Goal: Task Accomplishment & Management: Manage account settings

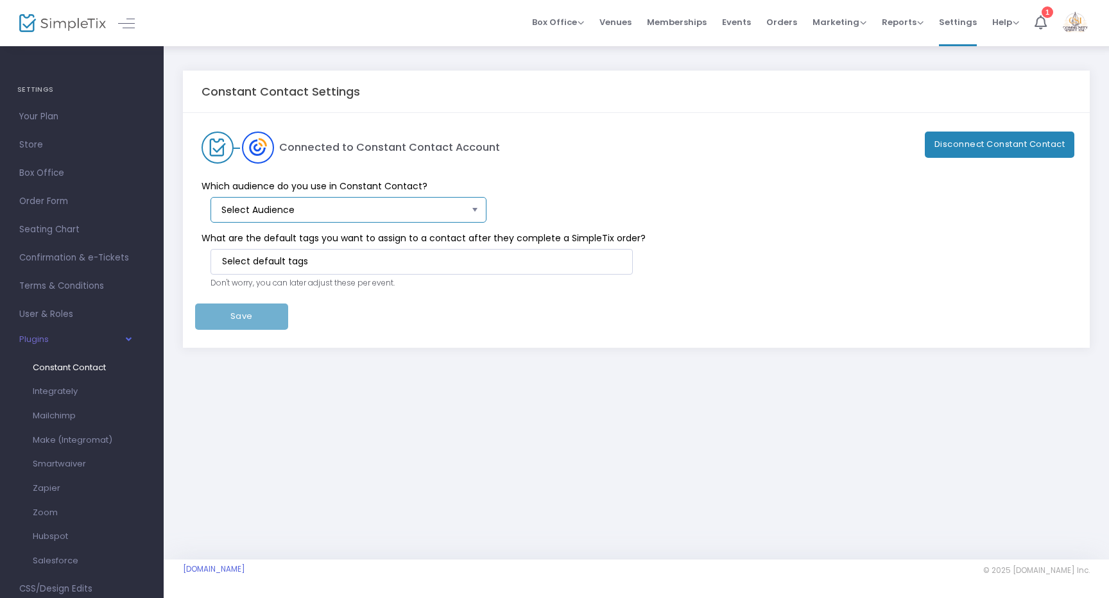
click at [354, 214] on span "Select Audience" at bounding box center [344, 209] width 246 height 13
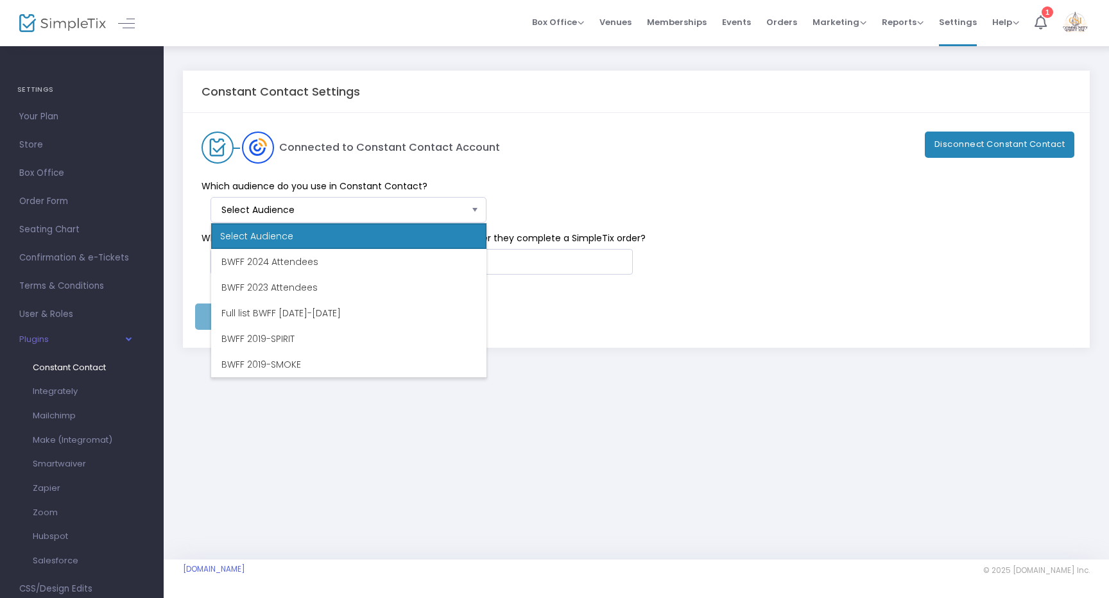
click at [518, 149] on div "Connected to Constant Contact Account Disconnect Constant Contact" at bounding box center [636, 148] width 882 height 32
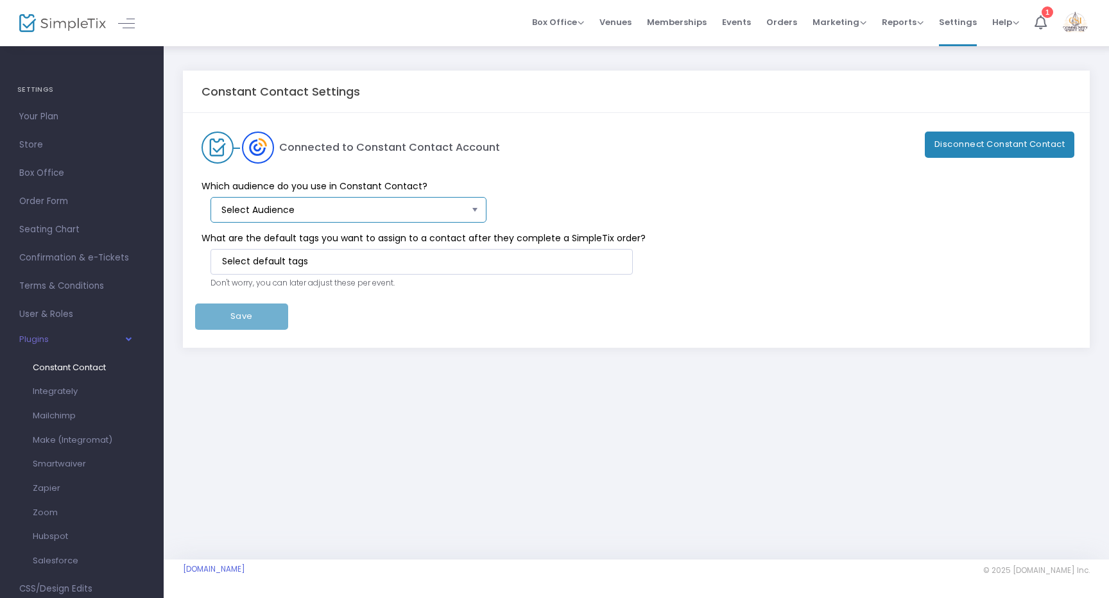
click at [331, 214] on span "Select Audience" at bounding box center [344, 209] width 246 height 13
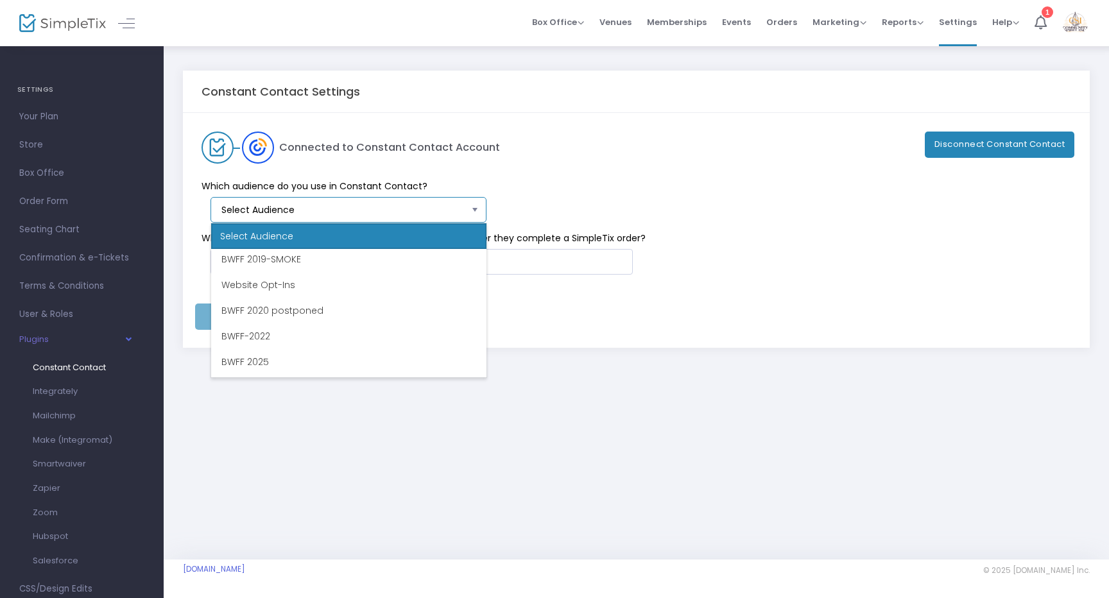
scroll to position [128, 0]
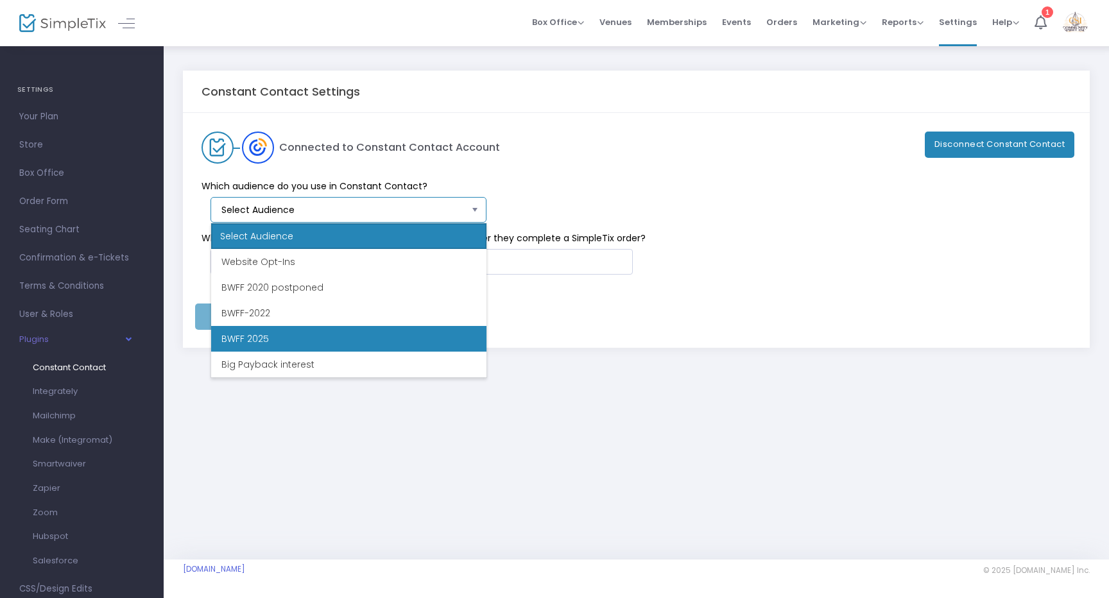
click at [290, 339] on li "BWFF 2025" at bounding box center [348, 339] width 275 height 26
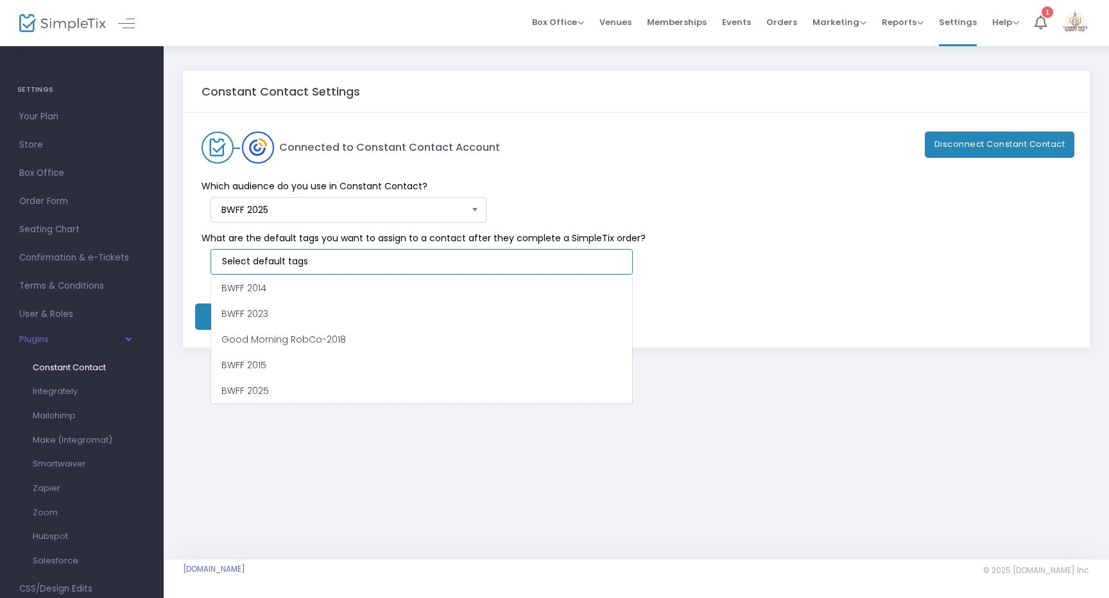
click at [334, 261] on input at bounding box center [424, 261] width 404 height 13
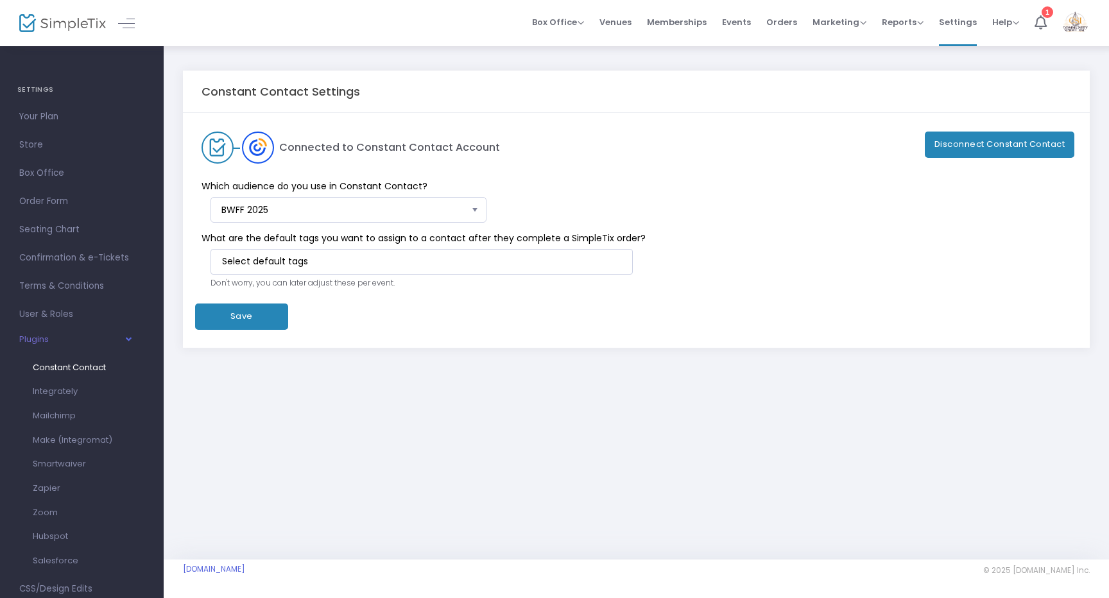
click at [361, 234] on span "What are the default tags you want to assign to a contact after they complete a…" at bounding box center [630, 238] width 870 height 13
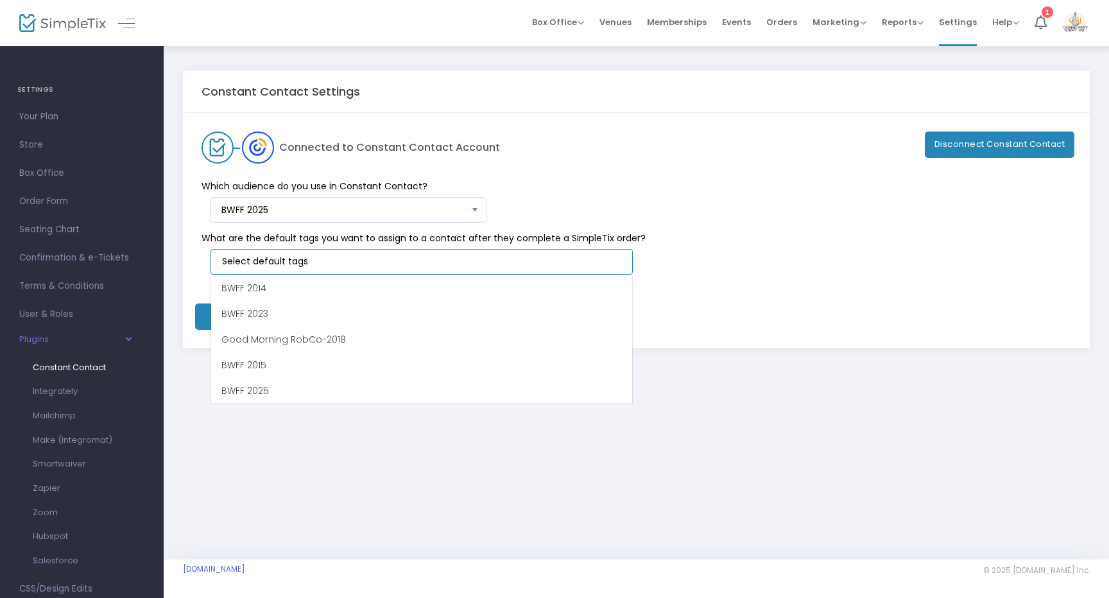
click at [372, 259] on input at bounding box center [424, 261] width 404 height 13
click at [517, 196] on div "Which audience do you use in Constant Contact? BWFF 2025" at bounding box center [630, 193] width 882 height 59
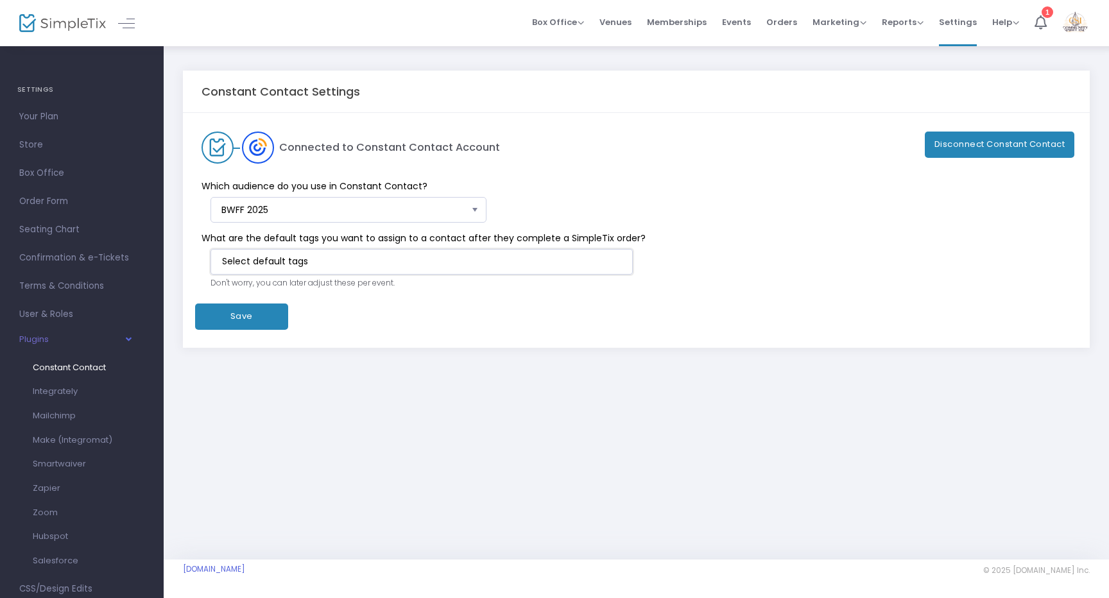
click at [272, 251] on kendo-taglist at bounding box center [421, 262] width 421 height 24
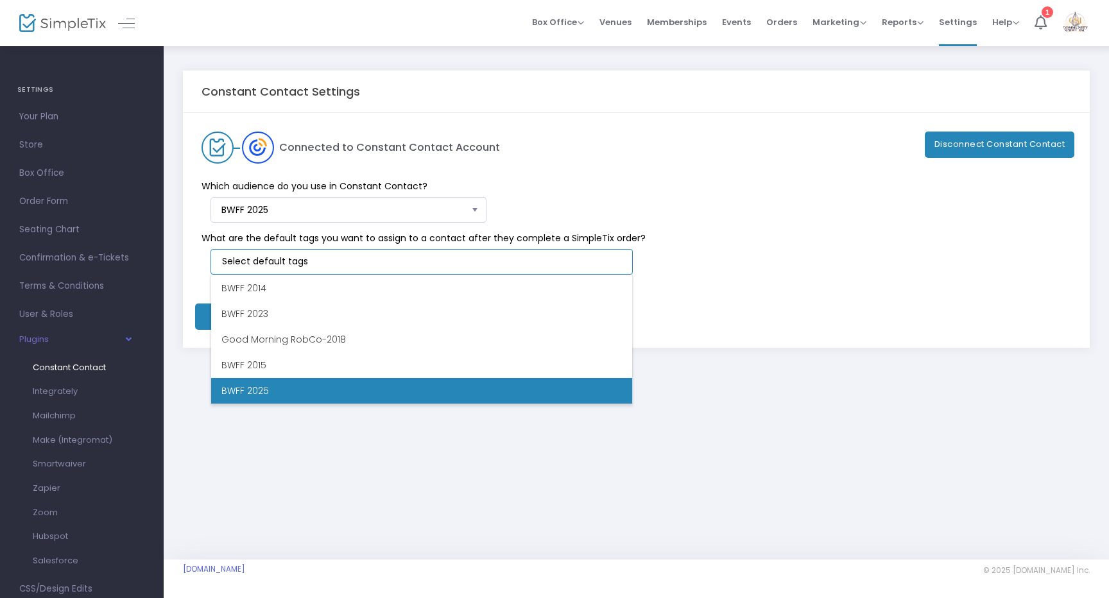
click at [250, 382] on li "BWFF 2025" at bounding box center [421, 391] width 421 height 26
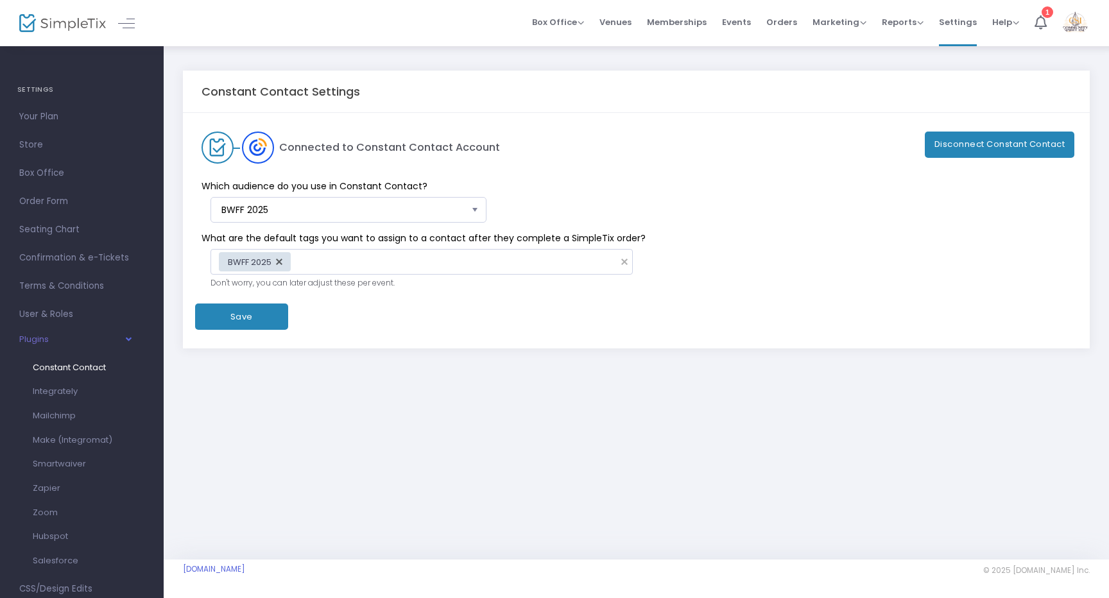
click at [237, 312] on button "Save" at bounding box center [241, 317] width 93 height 26
click at [244, 314] on button "Save" at bounding box center [241, 317] width 93 height 26
click at [252, 391] on div "Constant Contact Settings Connected to Constant Contact Account Disconnect Cons…" at bounding box center [636, 222] width 945 height 354
click at [259, 312] on button "Save" at bounding box center [241, 317] width 93 height 26
click at [64, 372] on span "Constant Contact" at bounding box center [69, 367] width 73 height 12
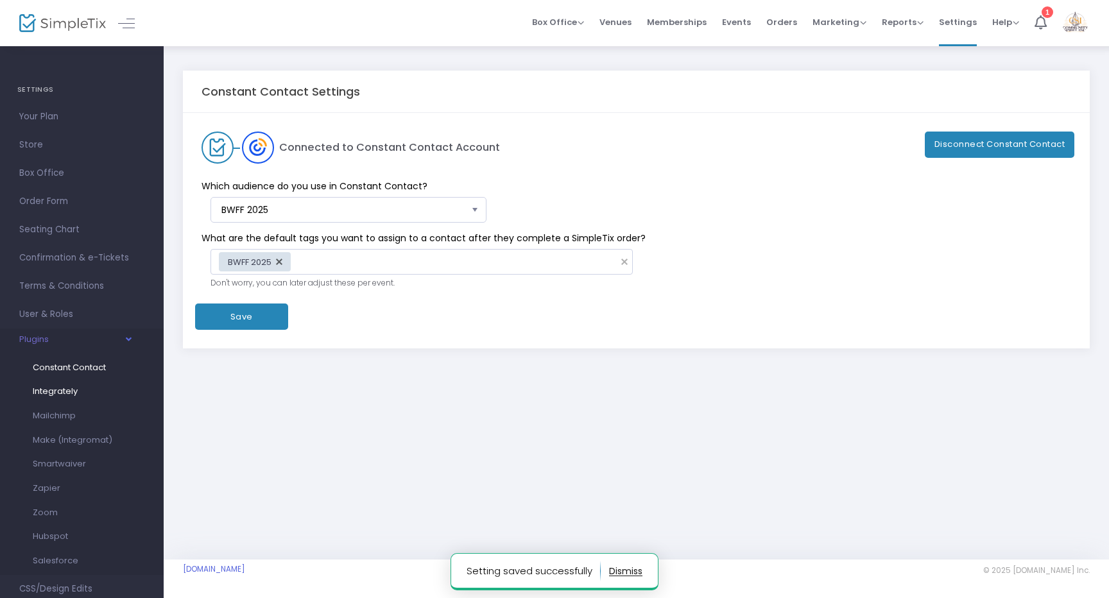
click at [56, 389] on span "Integrately" at bounding box center [55, 391] width 45 height 12
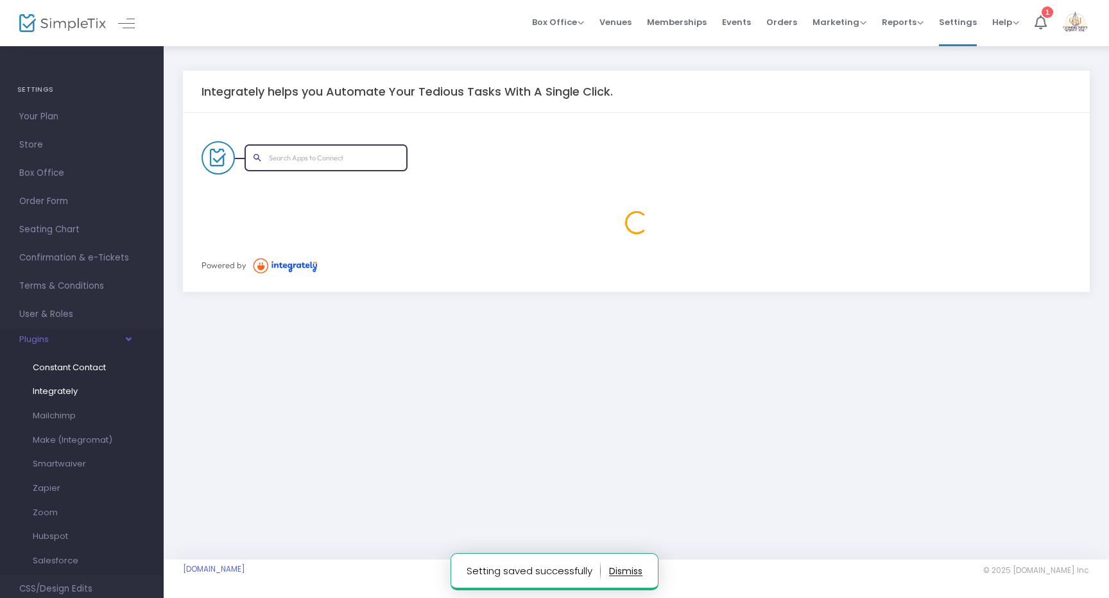
click at [64, 370] on span "Constant Contact" at bounding box center [69, 367] width 73 height 12
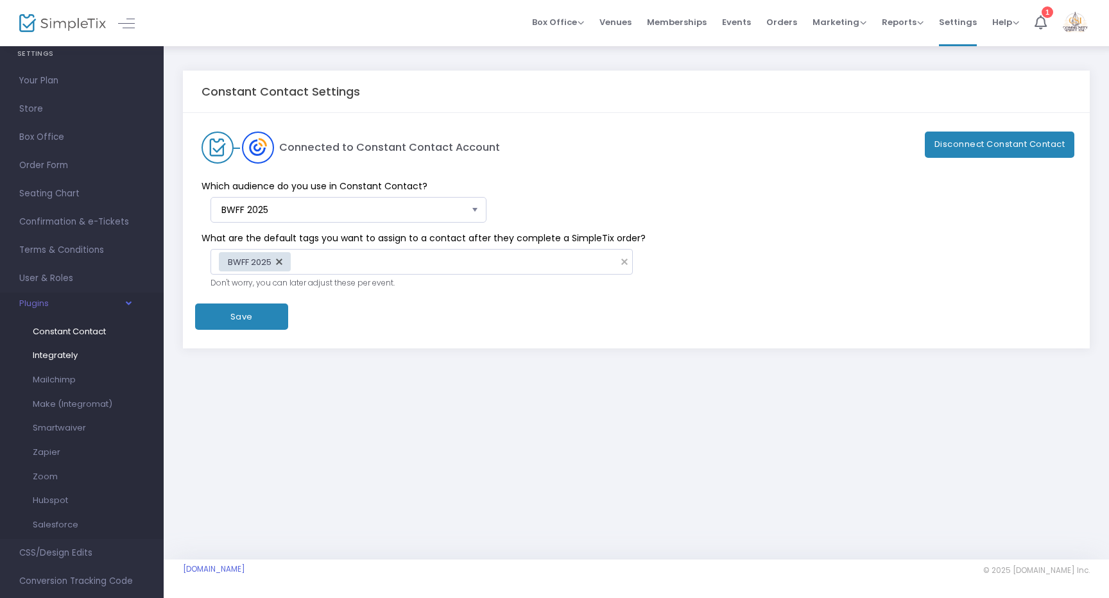
scroll to position [17, 0]
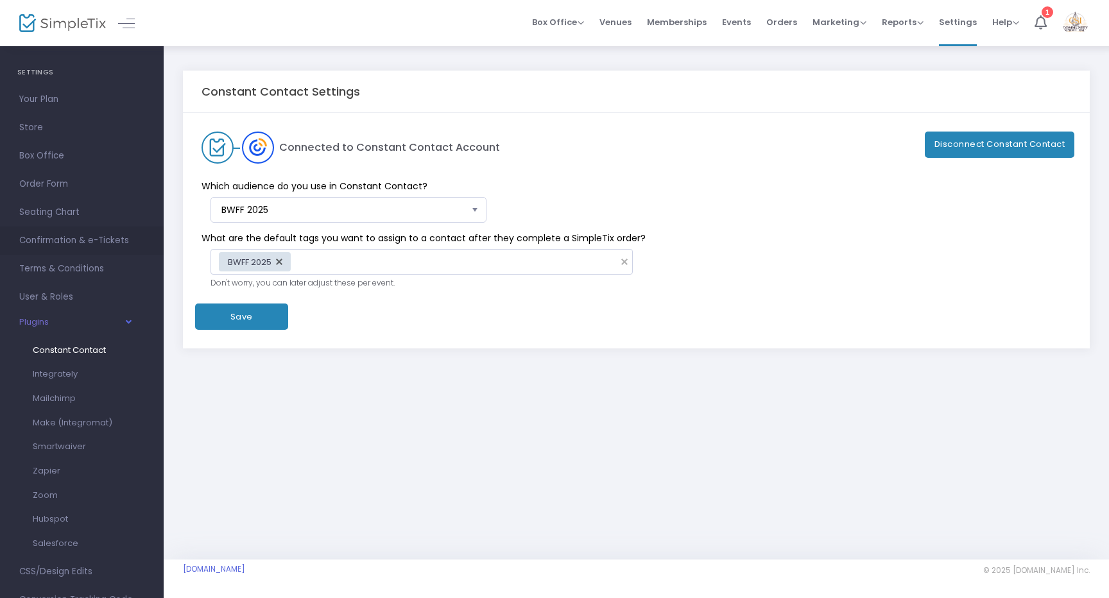
click at [90, 246] on span "Confirmation & e-Tickets" at bounding box center [81, 240] width 125 height 17
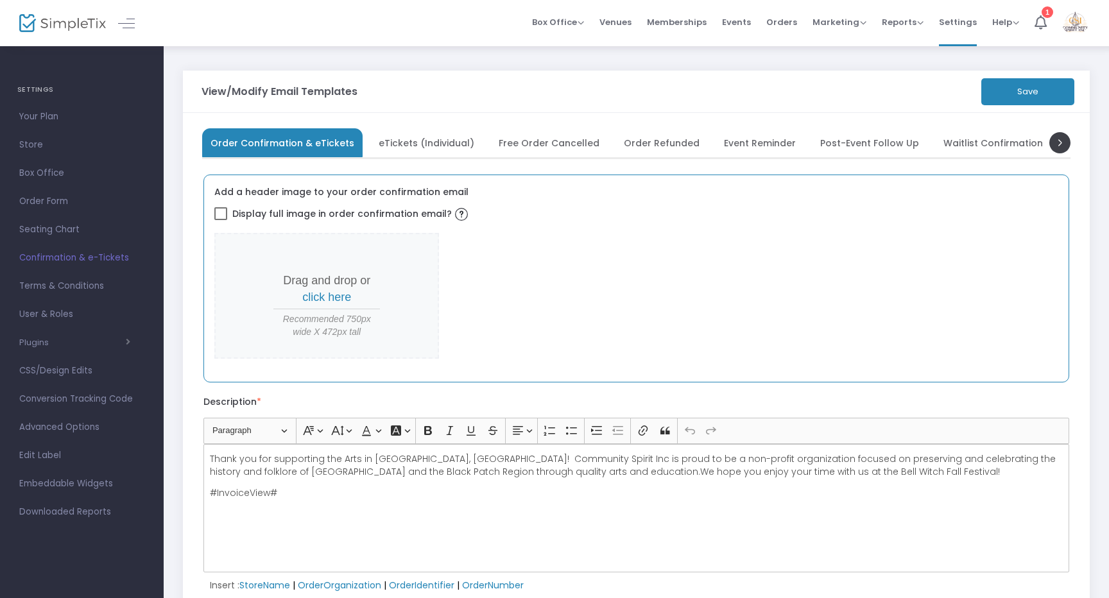
click at [222, 210] on span at bounding box center [220, 213] width 13 height 13
click at [221, 220] on input "Display full image in order confirmation email?" at bounding box center [220, 220] width 1 height 1
checkbox input "true"
click at [331, 296] on span "click here" at bounding box center [326, 297] width 49 height 13
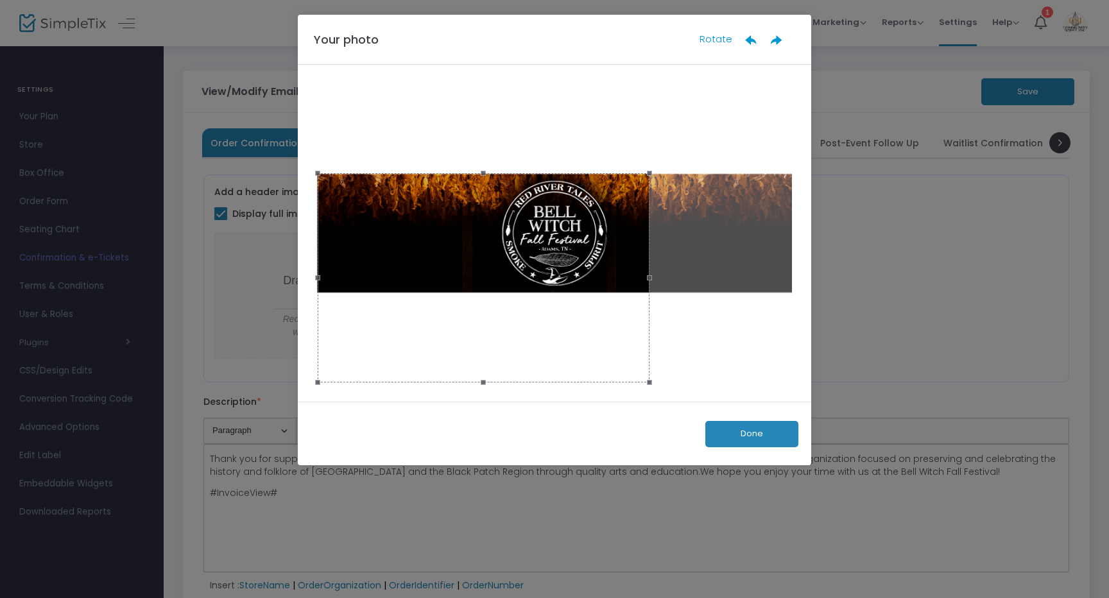
drag, startPoint x: 794, startPoint y: 83, endPoint x: 652, endPoint y: 190, distance: 177.7
click at [650, 190] on div at bounding box center [484, 277] width 332 height 209
